Goal: Task Accomplishment & Management: Manage account settings

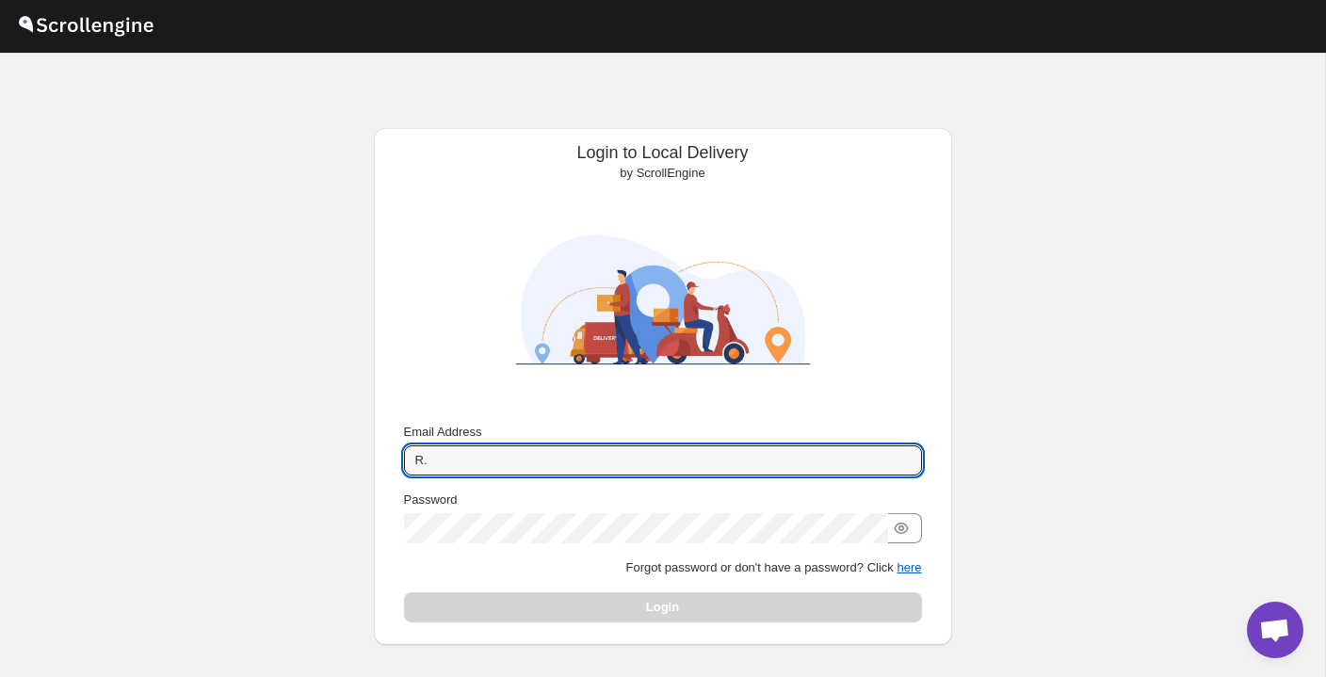
type input "R"
type input "[EMAIL_ADDRESS][DOMAIN_NAME]"
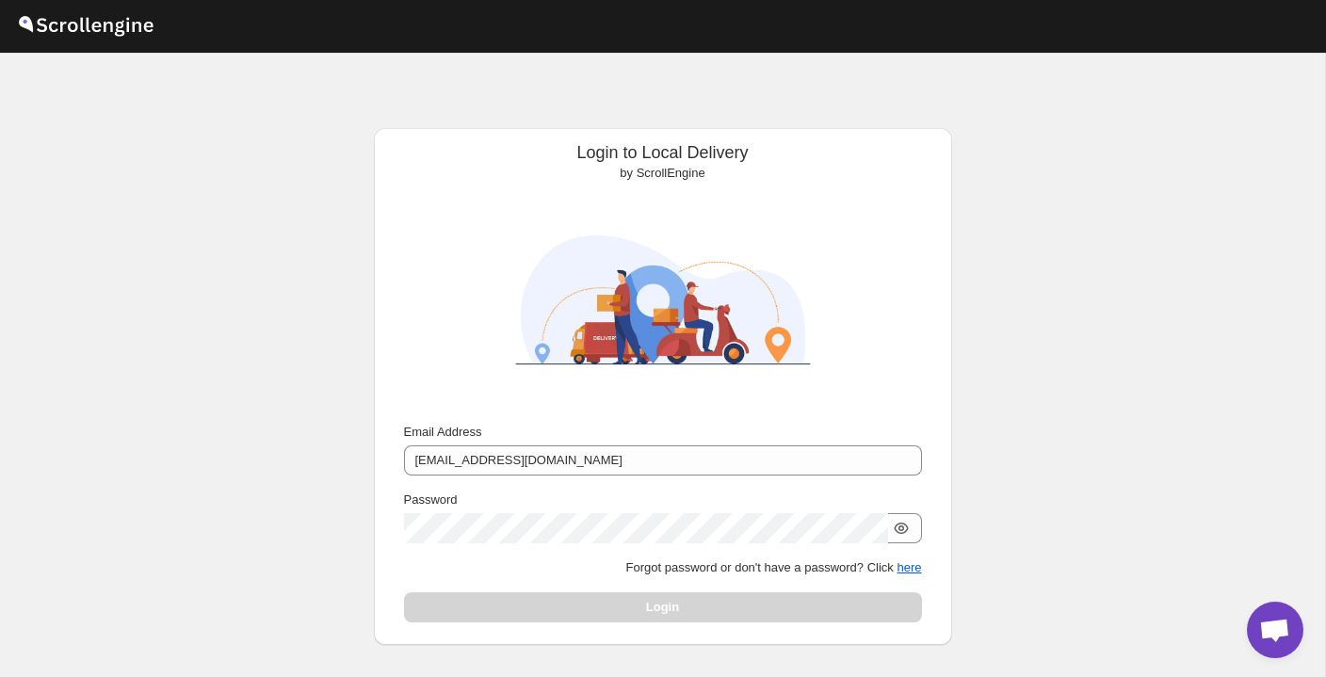
click at [903, 535] on icon "button" at bounding box center [901, 528] width 19 height 19
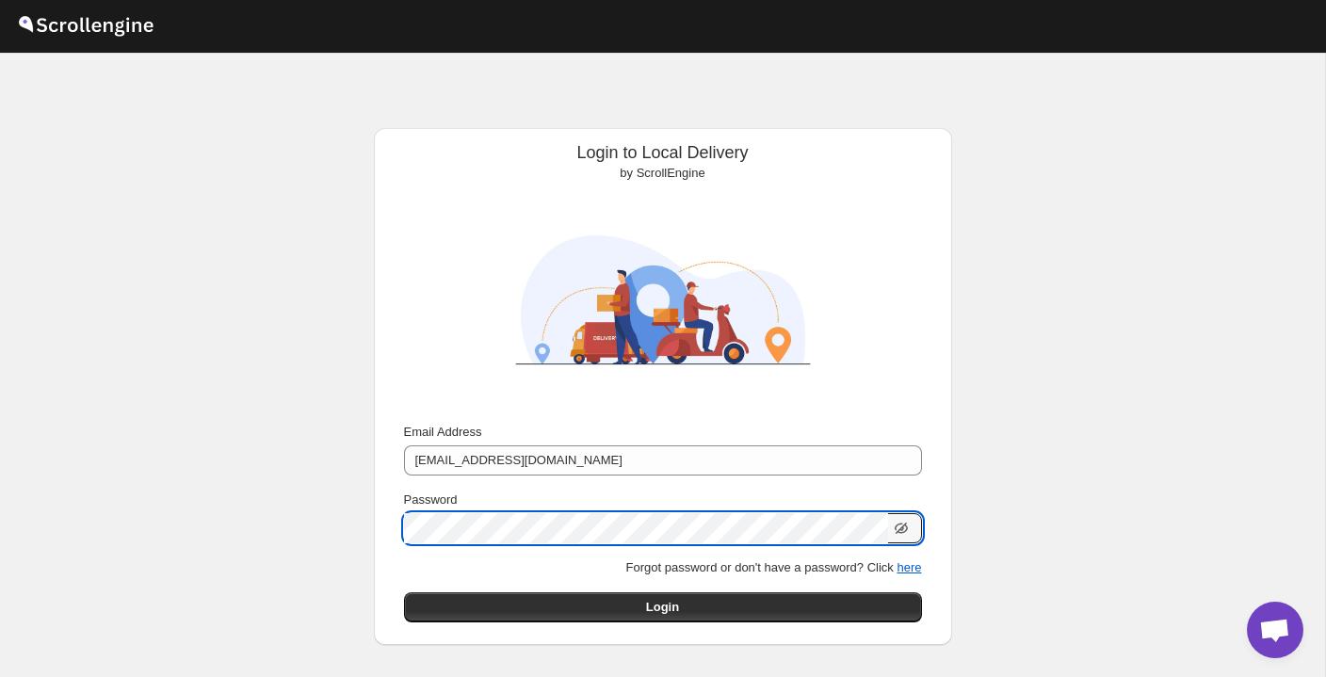
click at [427, 138] on button "Submit" at bounding box center [431, 138] width 54 height 20
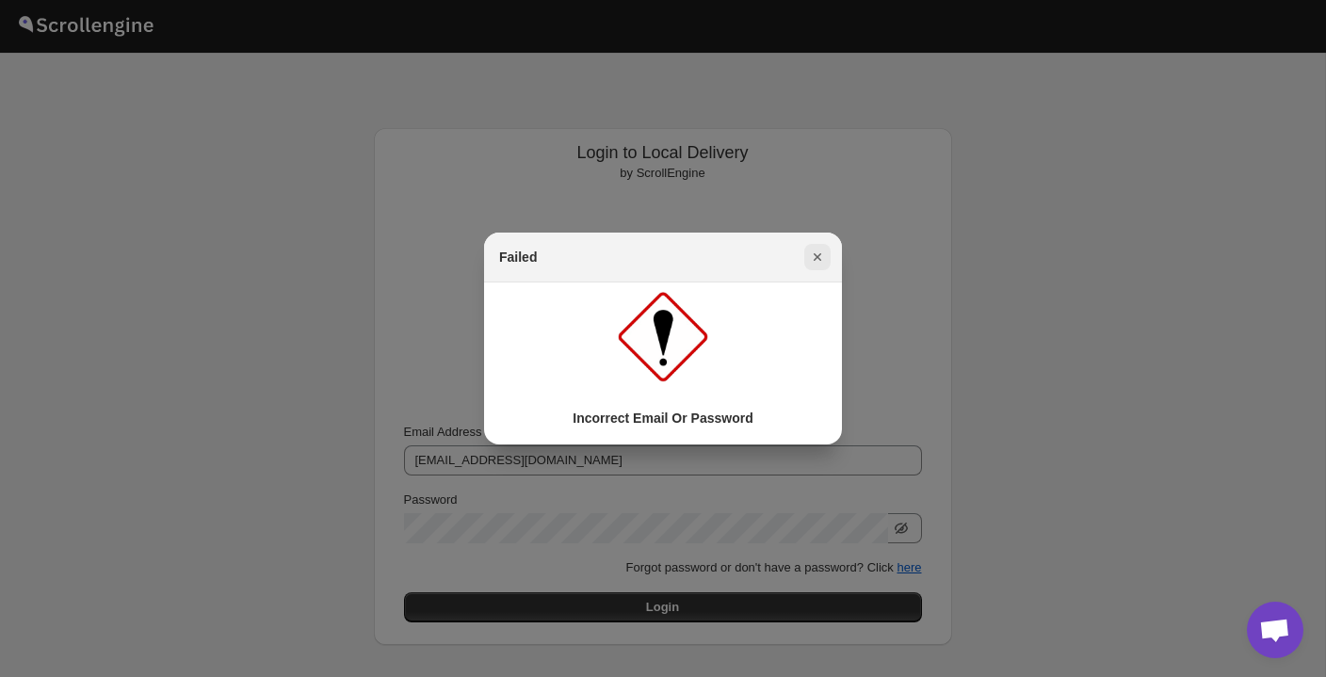
click at [817, 252] on icon "Close" at bounding box center [817, 257] width 19 height 19
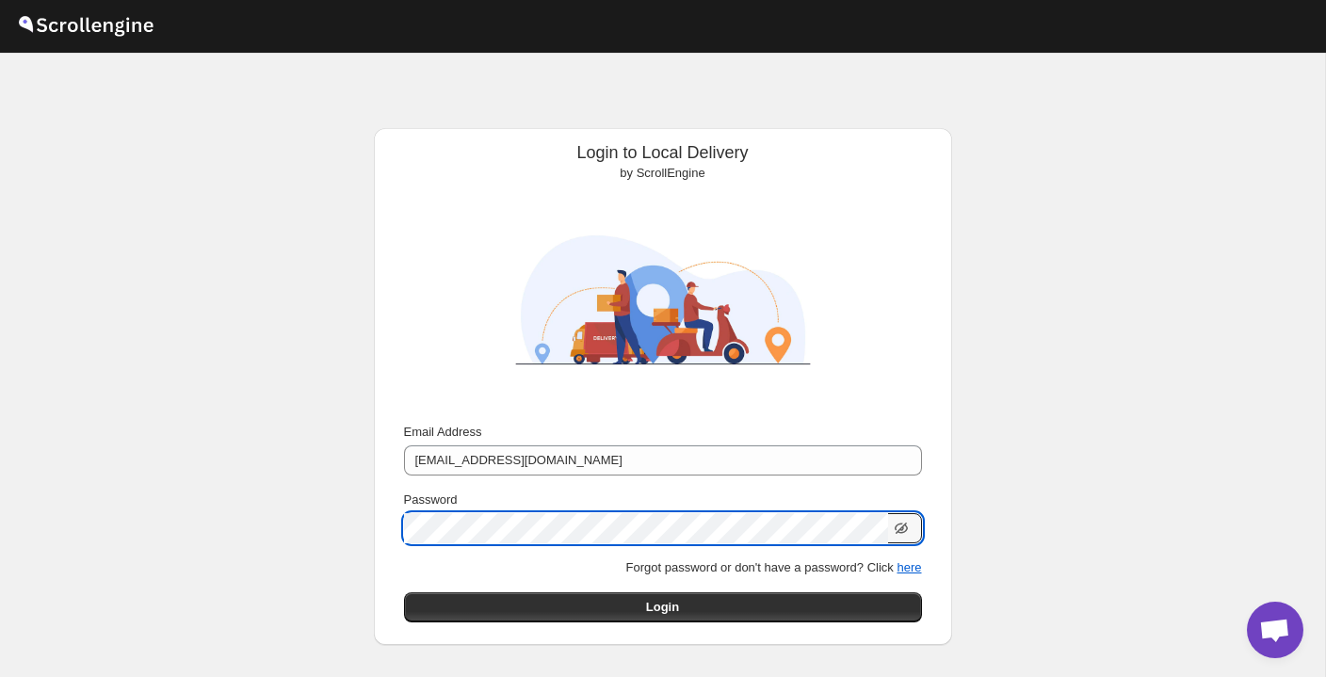
click at [427, 138] on button "Submit" at bounding box center [431, 138] width 54 height 20
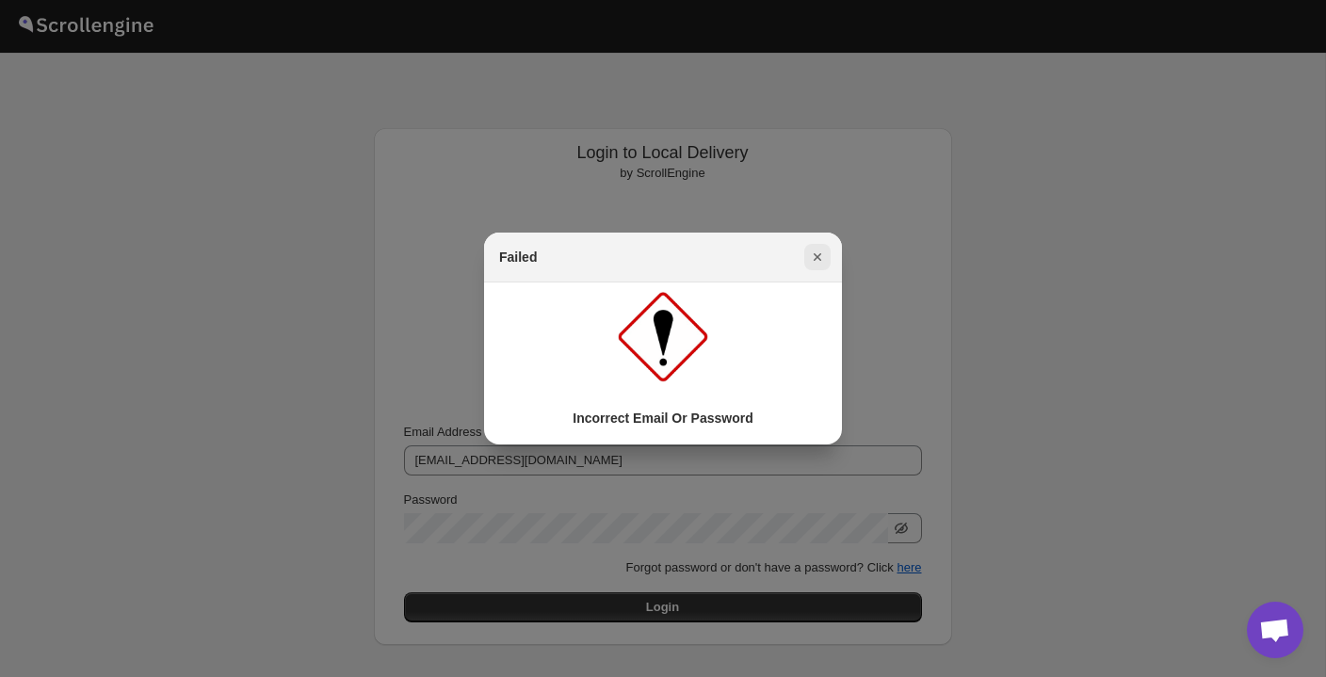
click at [816, 254] on icon "Close" at bounding box center [817, 257] width 19 height 19
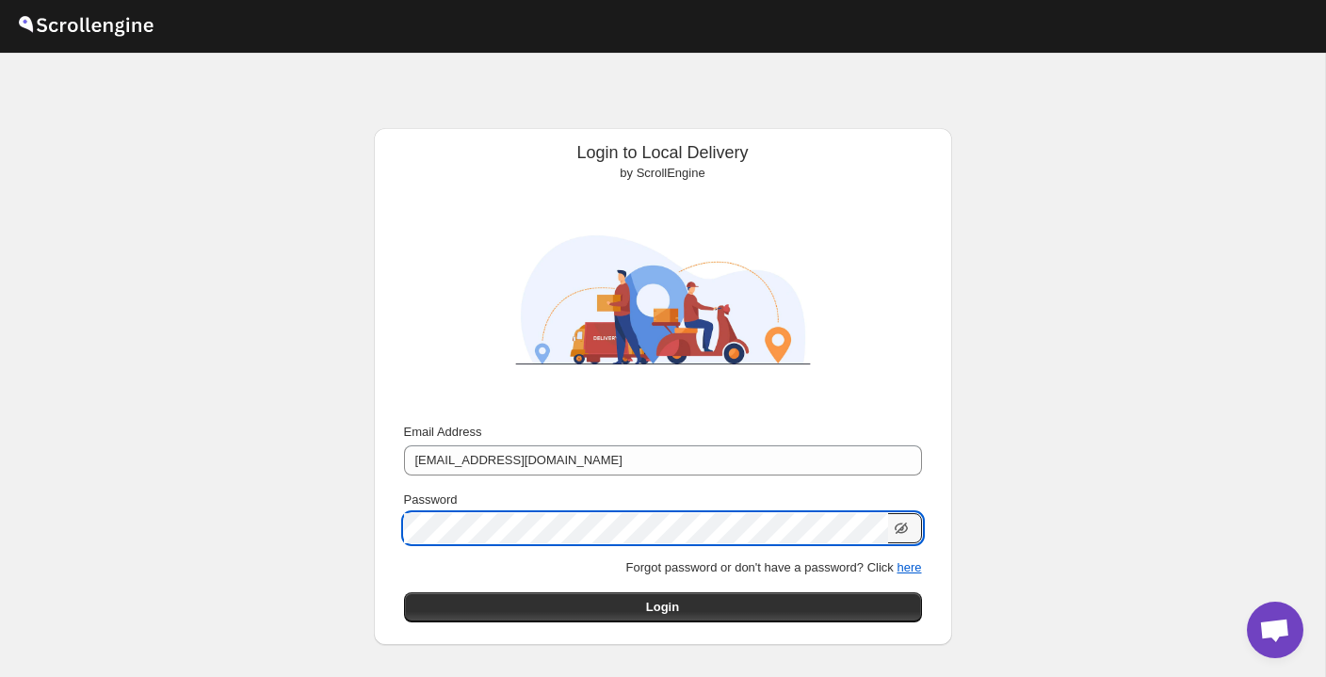
click at [427, 138] on button "Submit" at bounding box center [431, 138] width 54 height 20
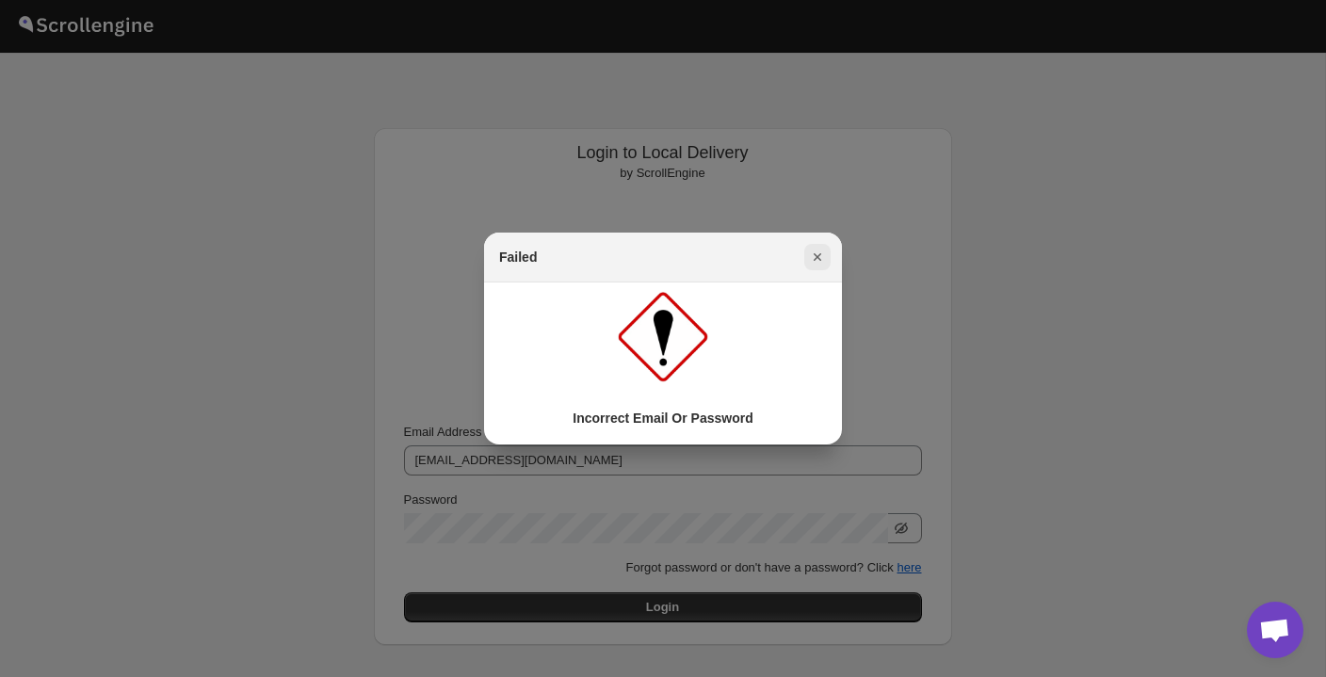
click at [821, 261] on icon "Close" at bounding box center [817, 257] width 19 height 19
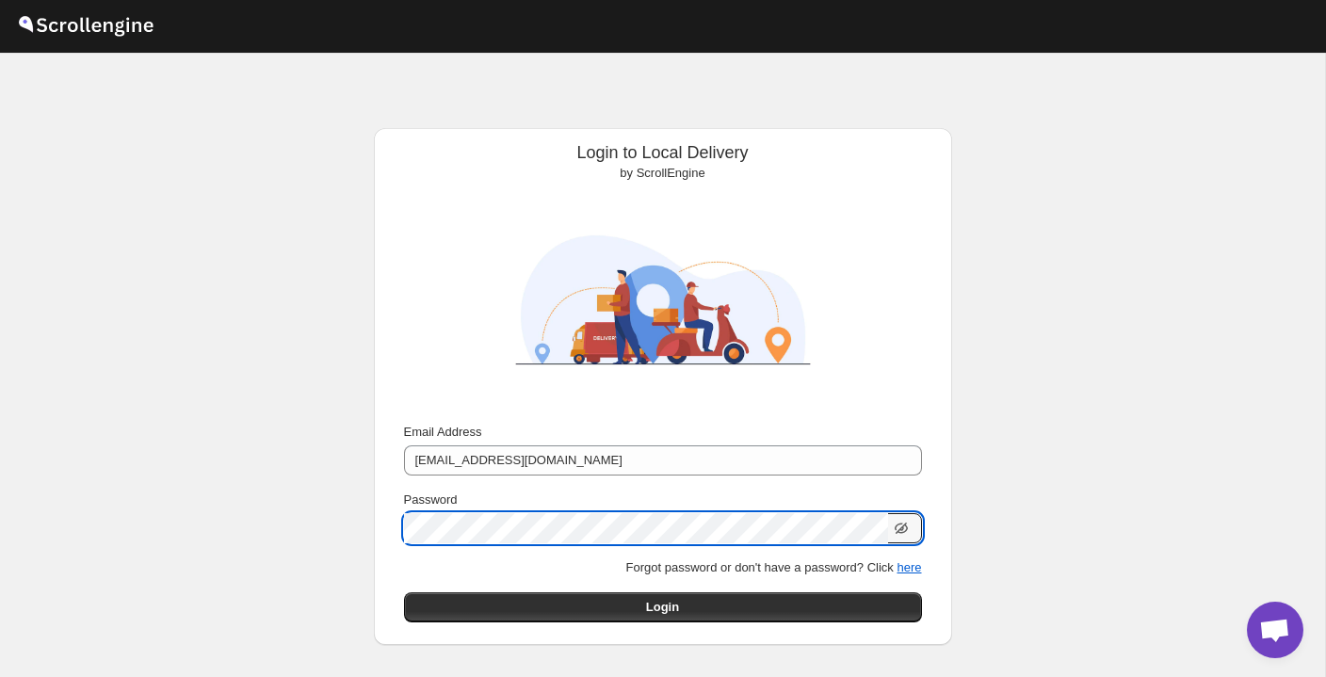
click at [427, 138] on button "Submit" at bounding box center [431, 138] width 54 height 20
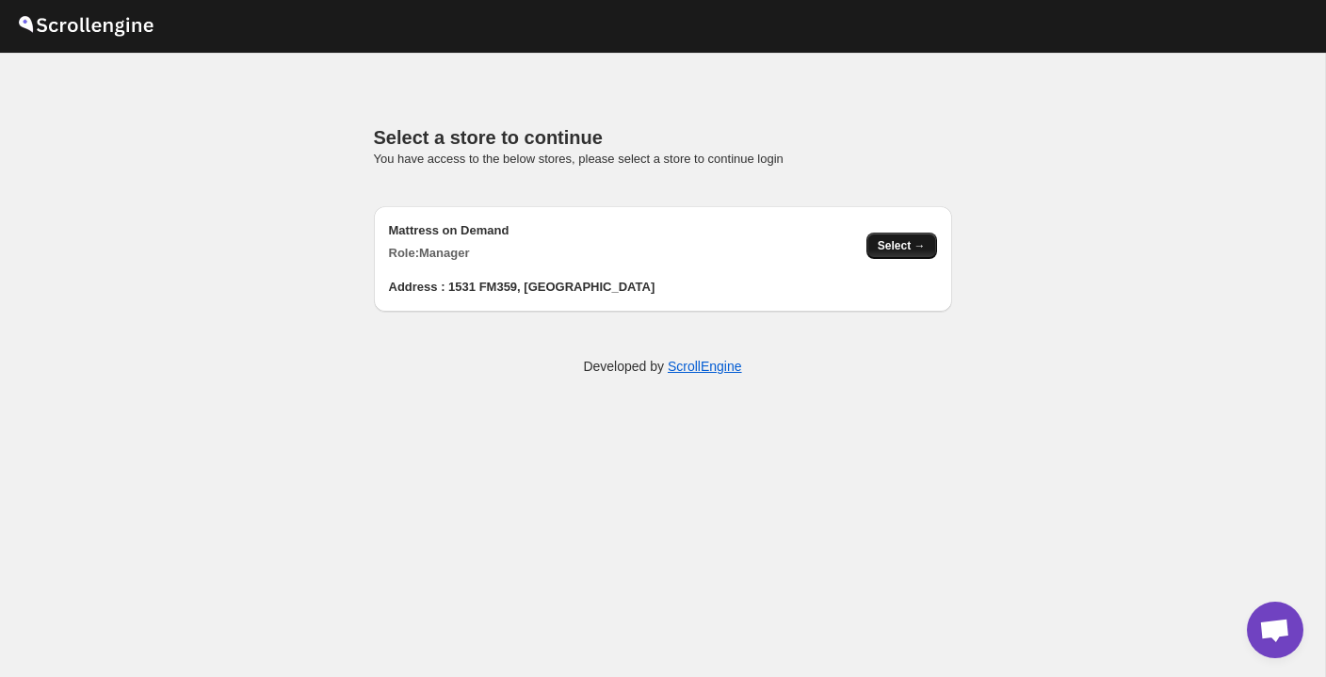
click at [899, 250] on span "Select →" at bounding box center [902, 245] width 48 height 15
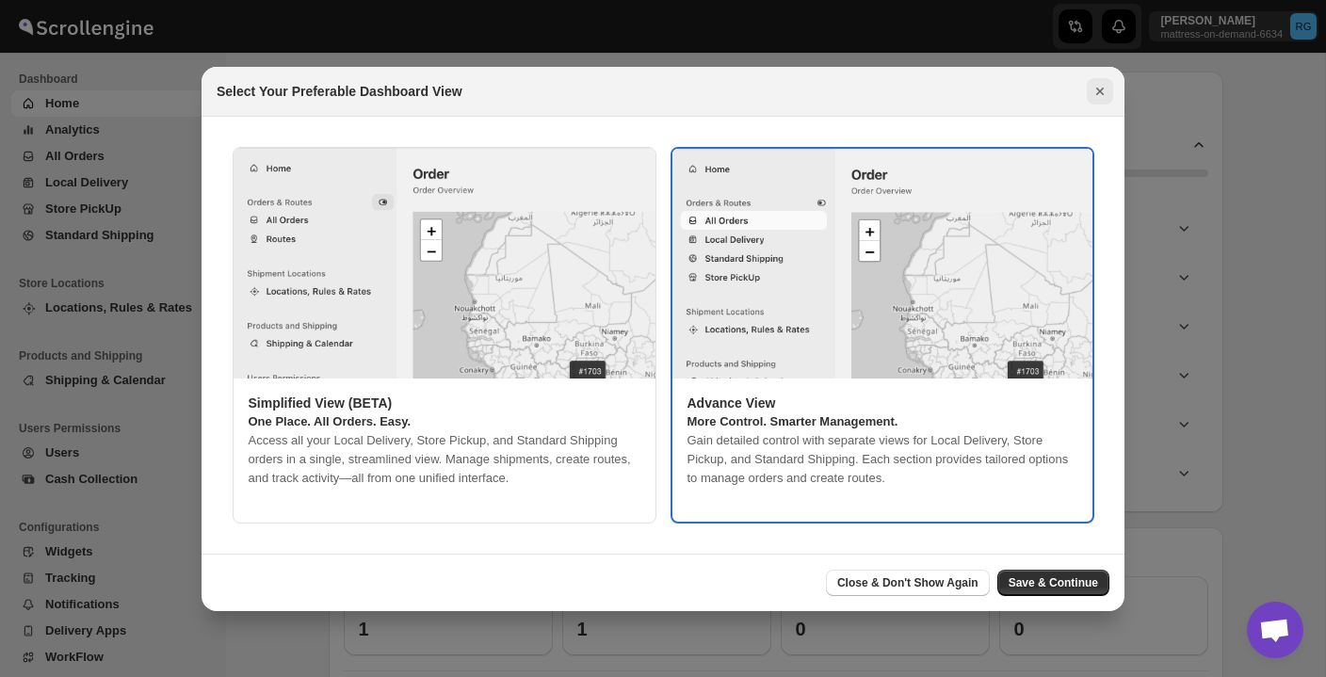
click at [1103, 92] on icon "Close" at bounding box center [1099, 91] width 19 height 19
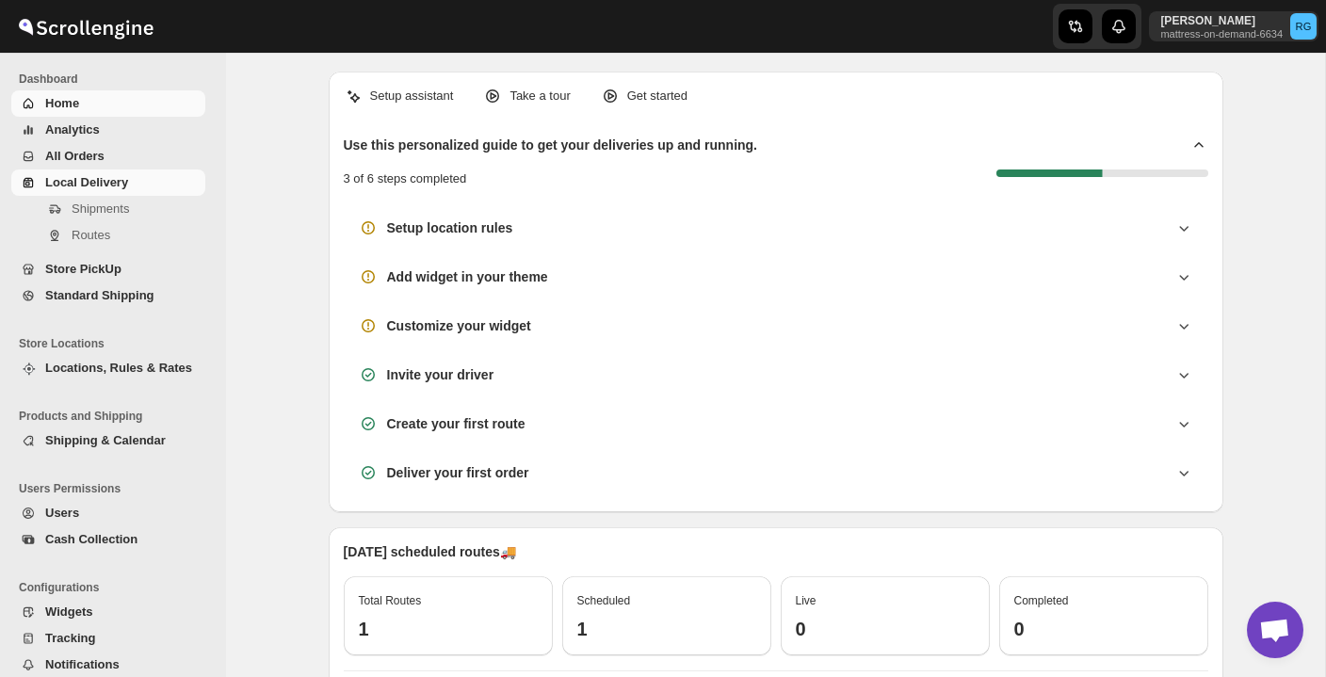
click at [89, 179] on span "Local Delivery" at bounding box center [86, 182] width 83 height 14
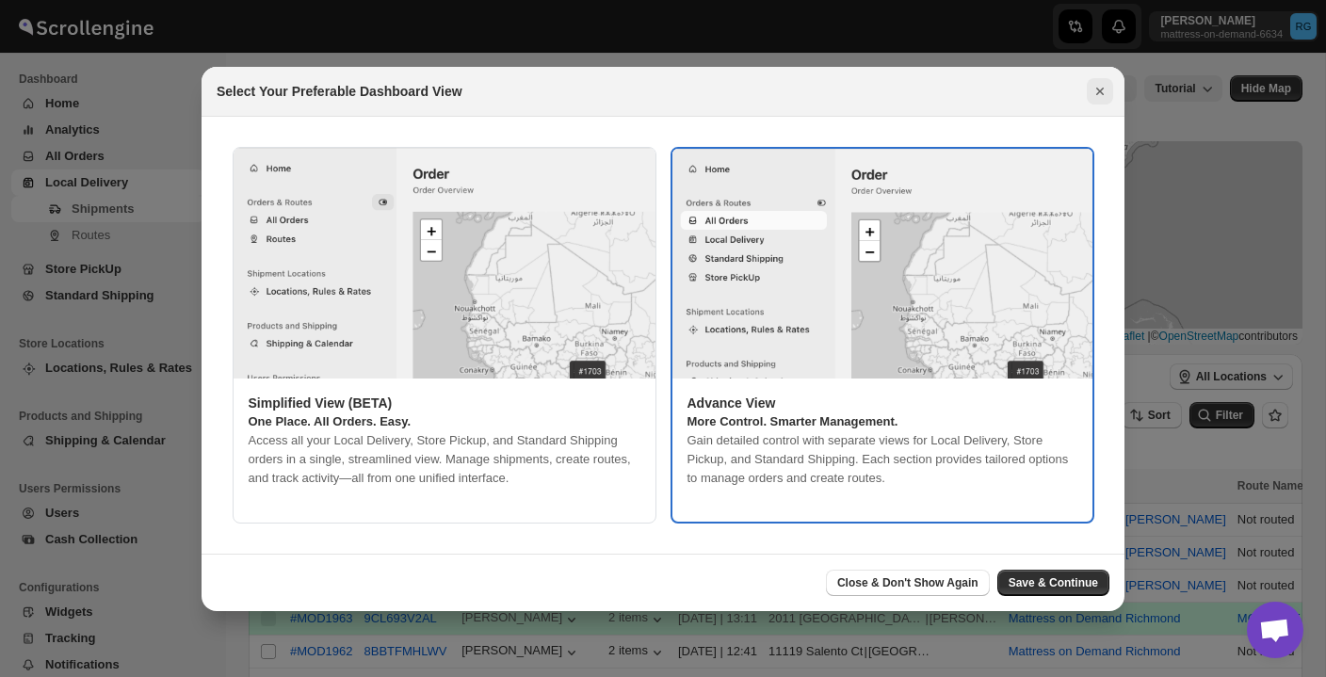
click at [1105, 93] on icon "Close" at bounding box center [1099, 91] width 19 height 19
